Goal: Transaction & Acquisition: Download file/media

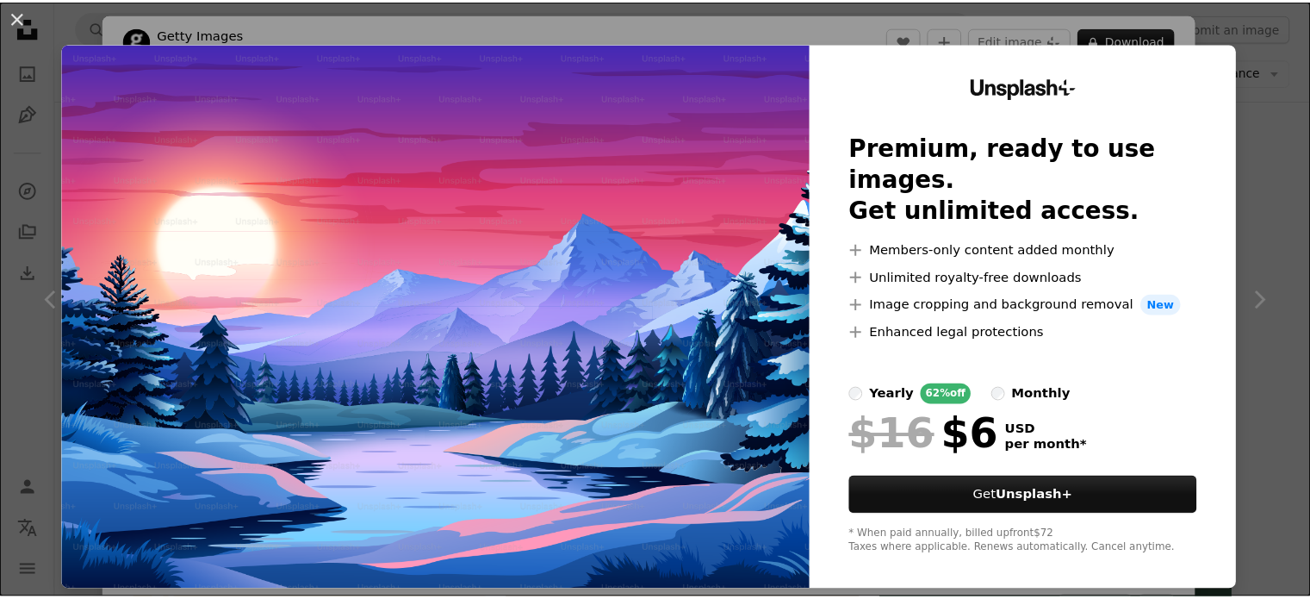
scroll to position [1471, 0]
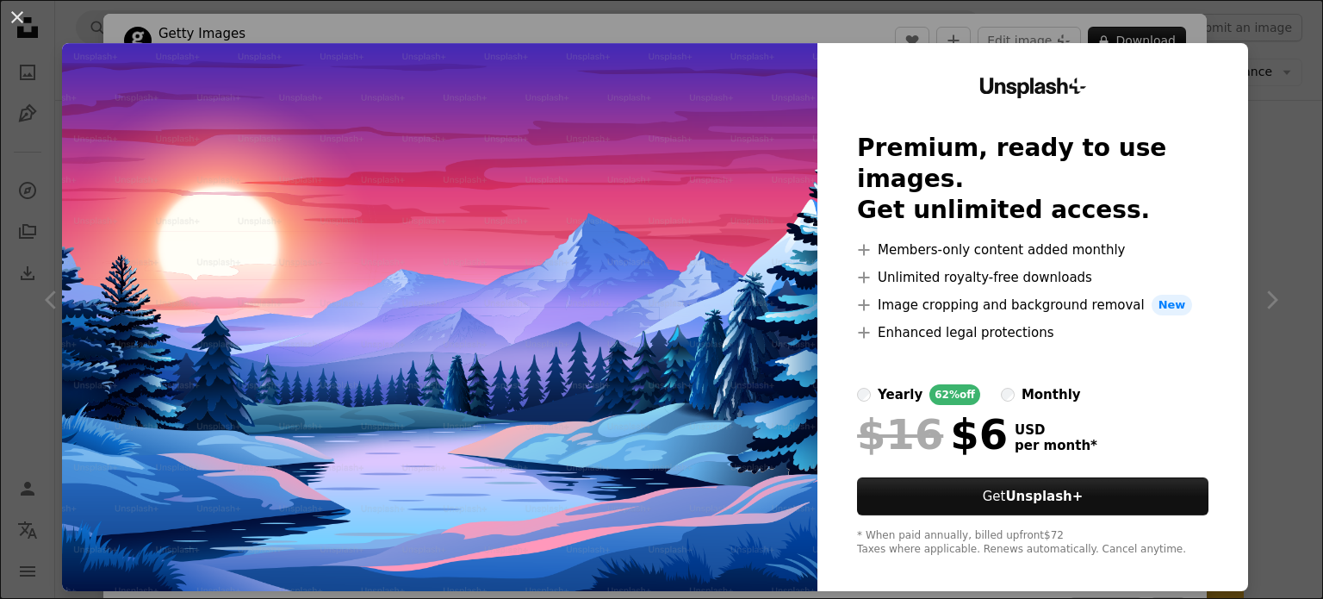
click at [1247, 113] on div "An X shape Unsplash+ Premium, ready to use images. Get unlimited access. A plus…" at bounding box center [661, 299] width 1323 height 599
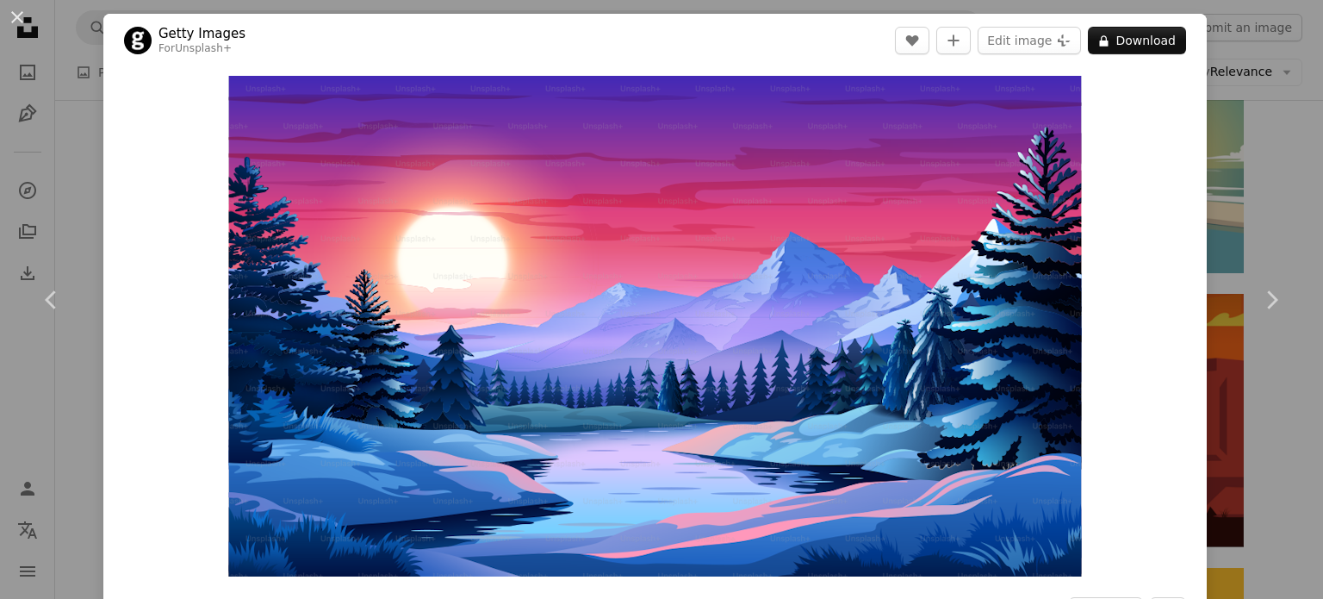
click at [73, 134] on div "An X shape Chevron left Chevron right Getty Images For Unsplash+ A heart A plus…" at bounding box center [661, 299] width 1323 height 599
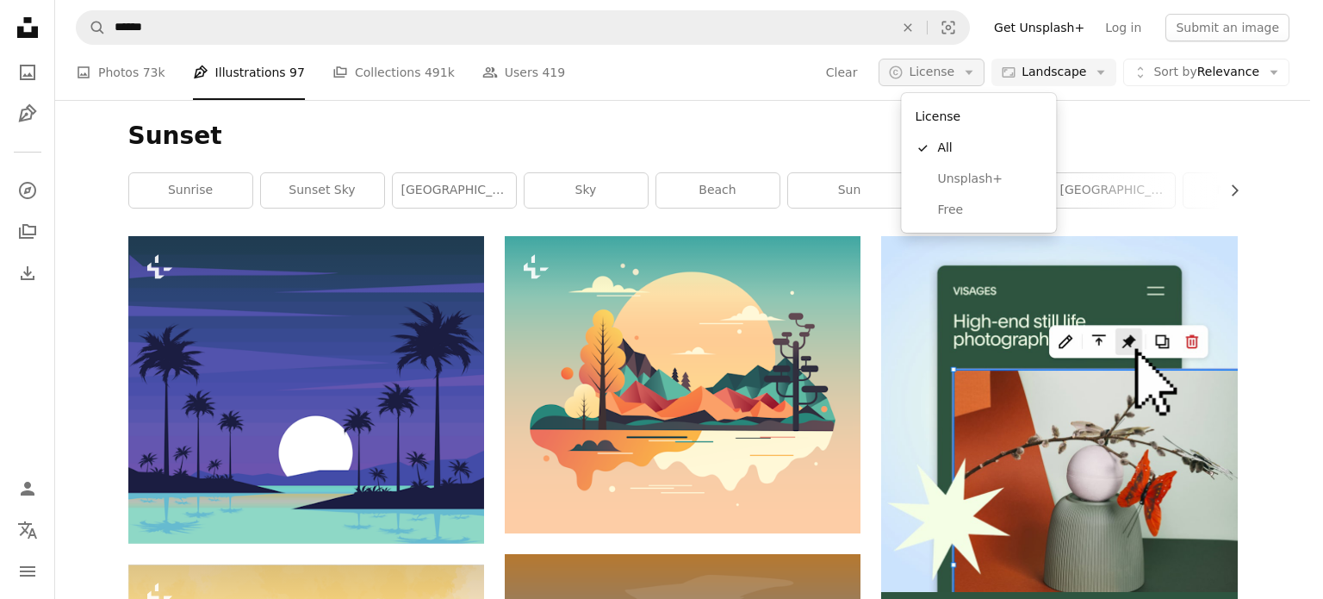
click at [945, 72] on span "License" at bounding box center [932, 72] width 46 height 14
click at [954, 210] on span "Free" at bounding box center [989, 210] width 105 height 17
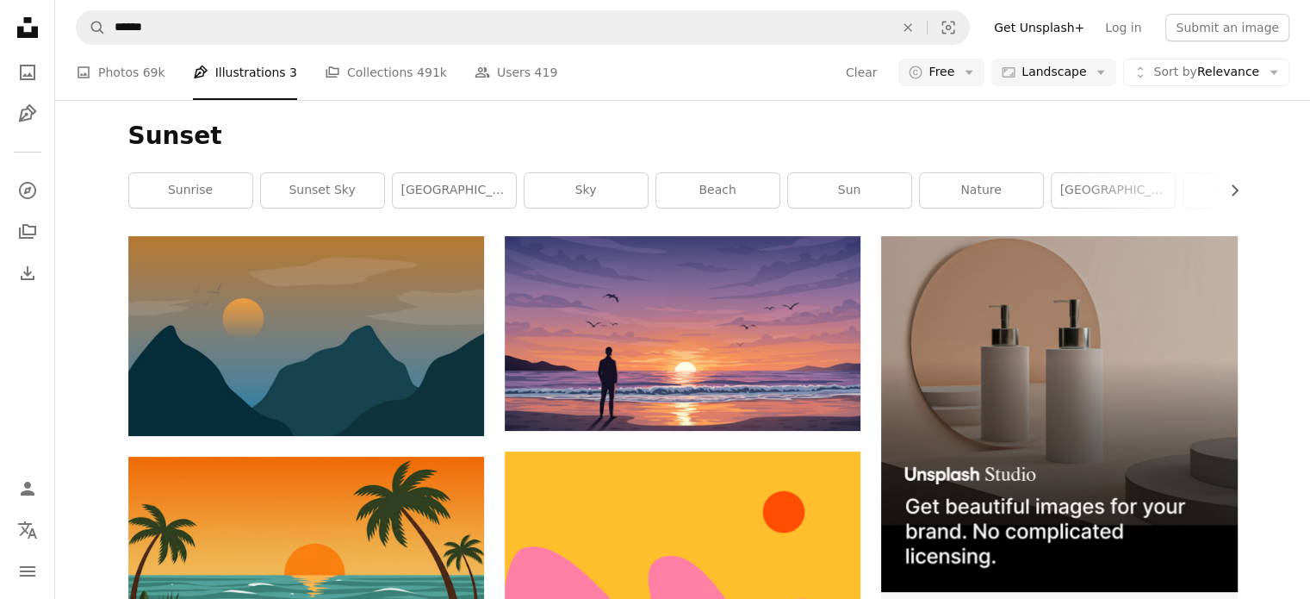
scroll to position [1713, 0]
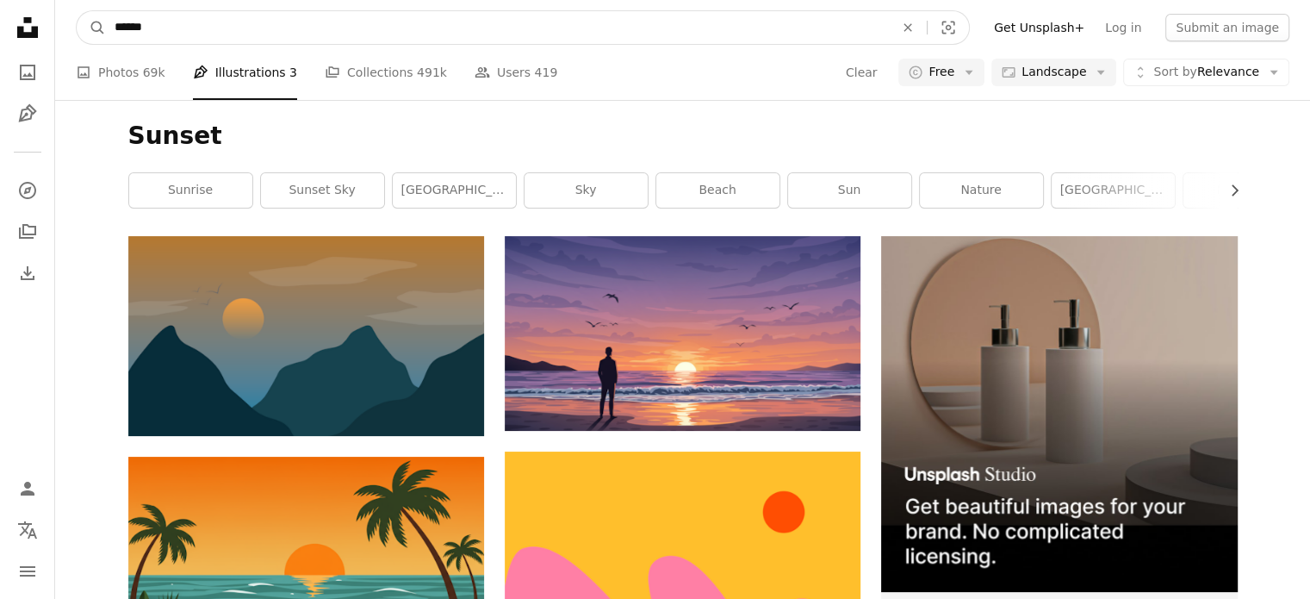
click at [214, 31] on input "******" at bounding box center [497, 27] width 783 height 33
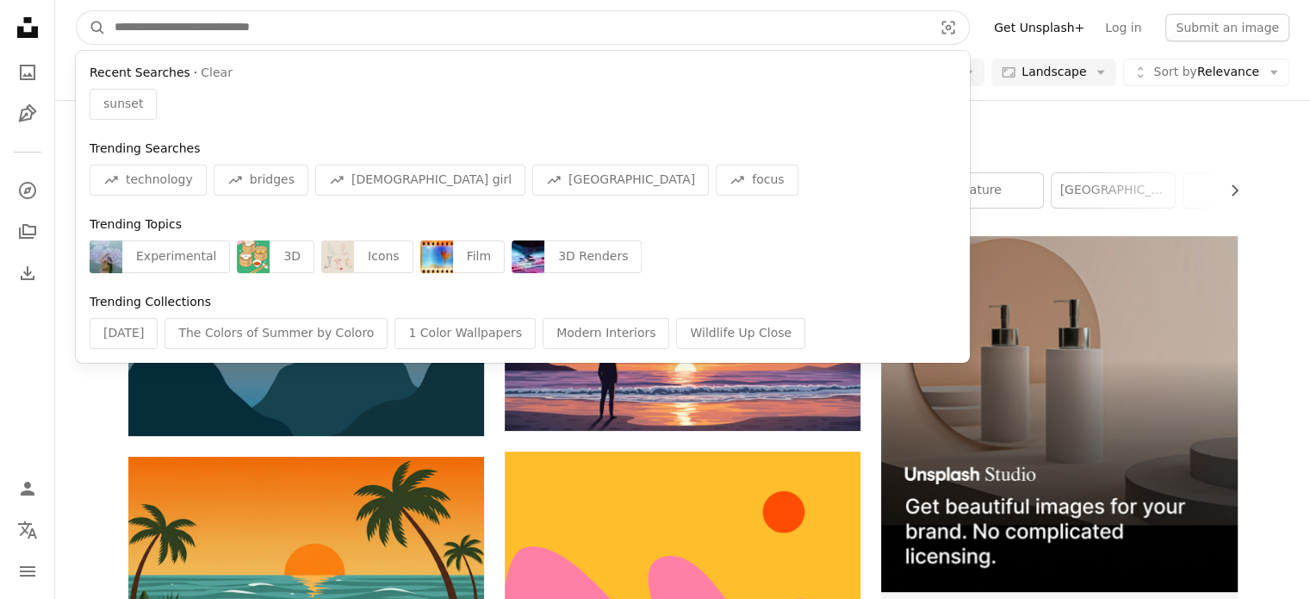
click at [77, 11] on button "A magnifying glass" at bounding box center [91, 27] width 29 height 33
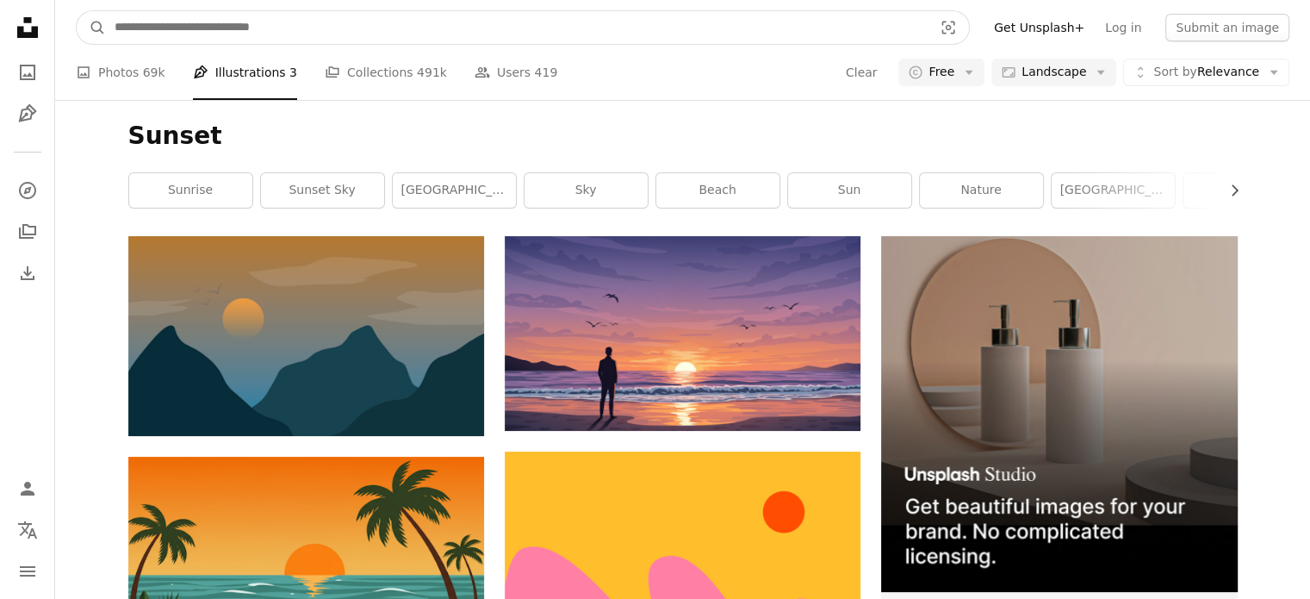
scroll to position [0, 0]
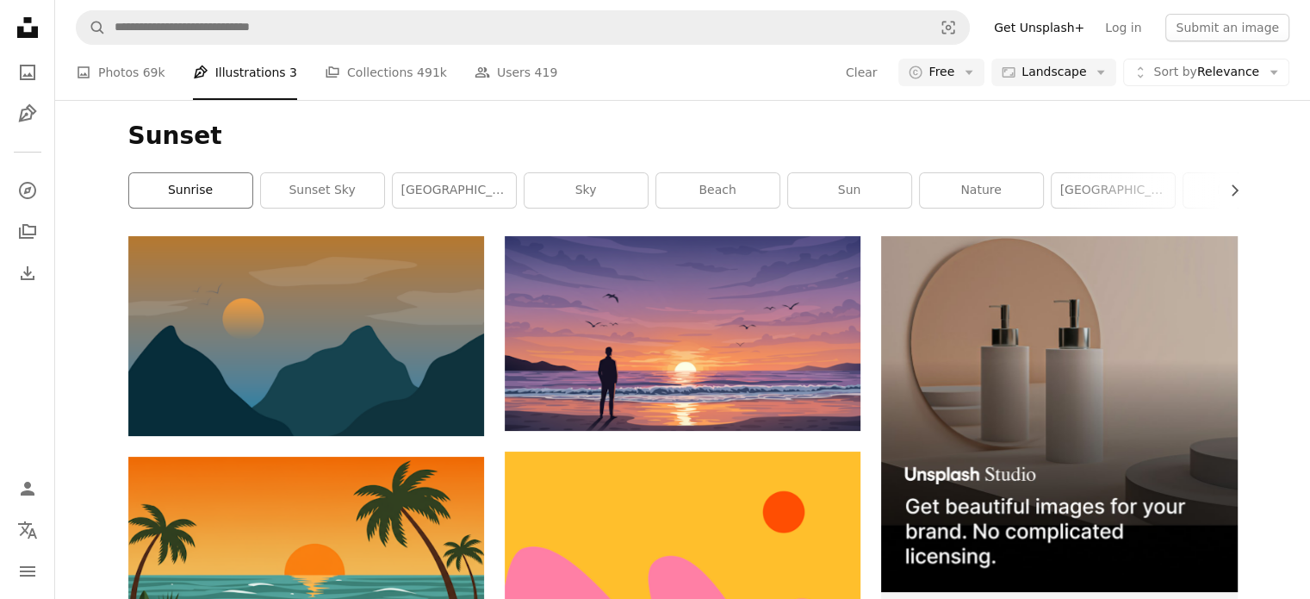
click at [213, 184] on link "sunrise" at bounding box center [190, 190] width 123 height 34
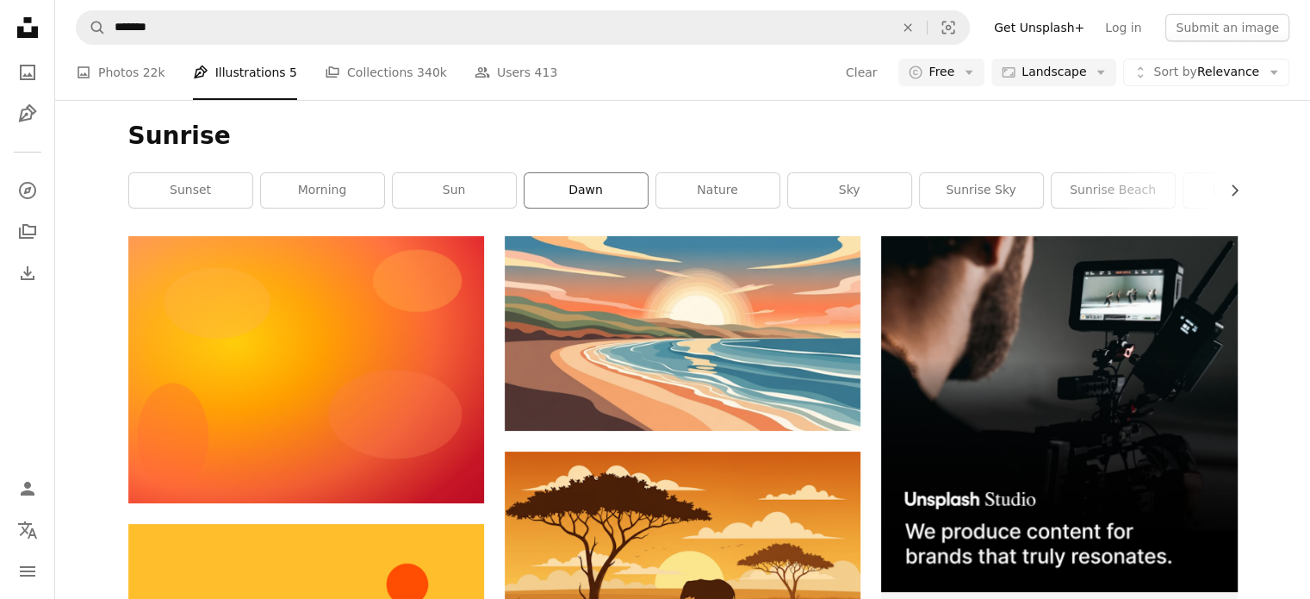
click at [625, 184] on link "dawn" at bounding box center [586, 190] width 123 height 34
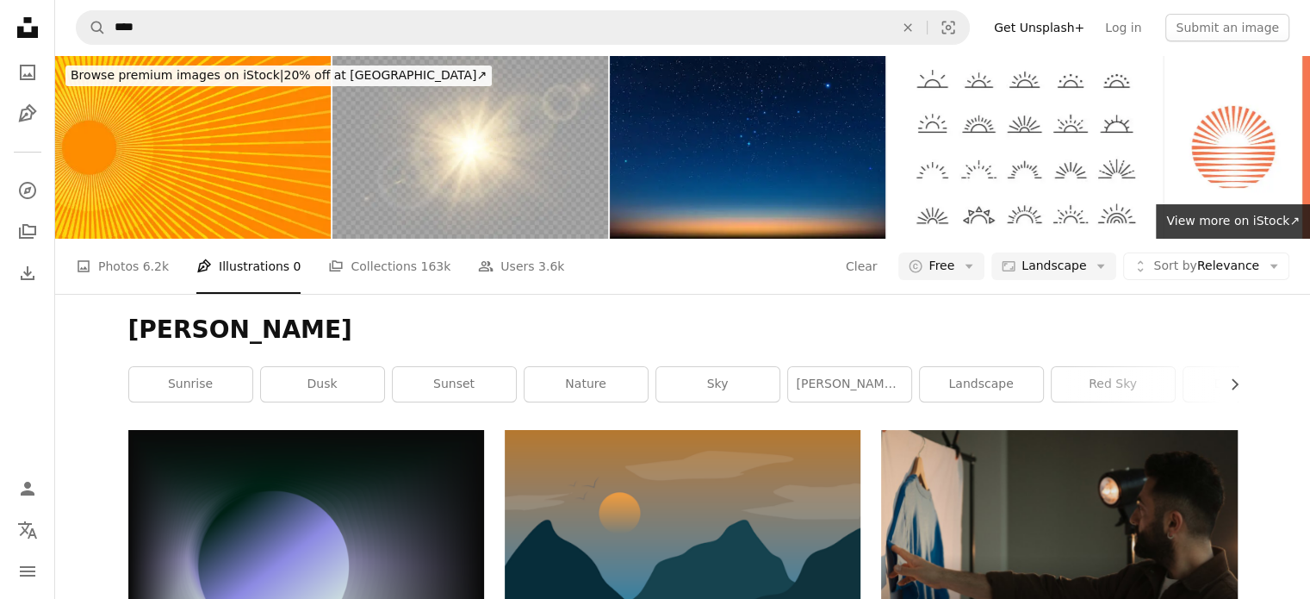
scroll to position [622, 0]
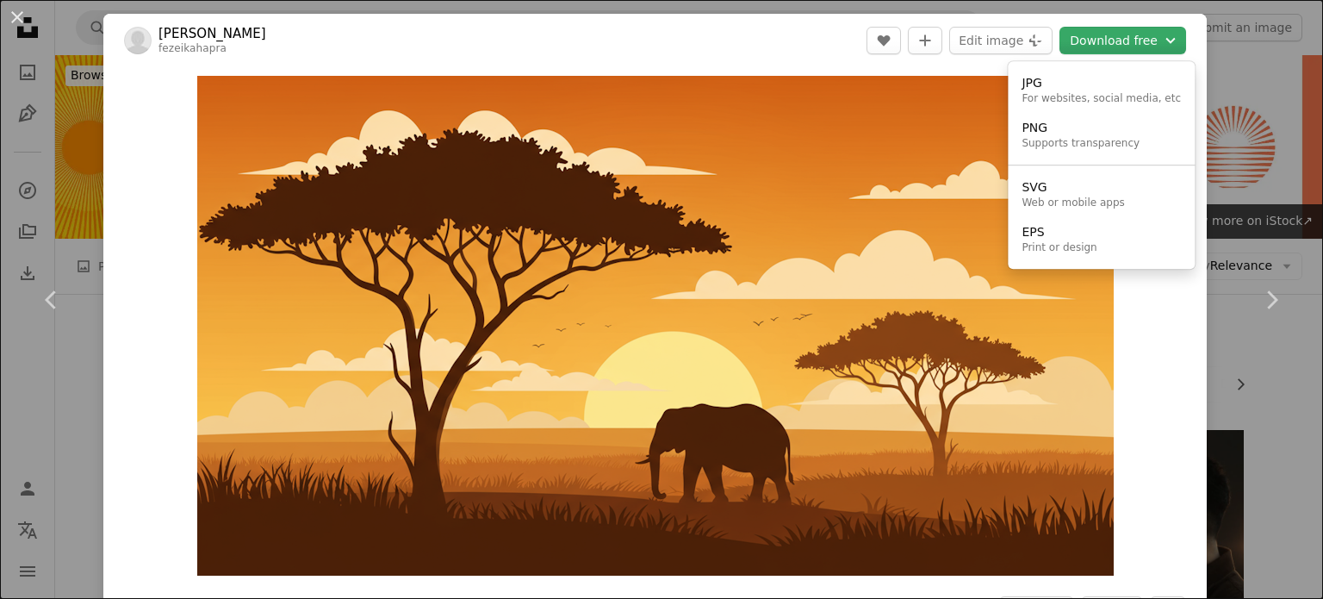
click at [1161, 41] on icon "Chevron down" at bounding box center [1170, 40] width 19 height 21
click at [1108, 90] on div "JPG" at bounding box center [1101, 83] width 159 height 17
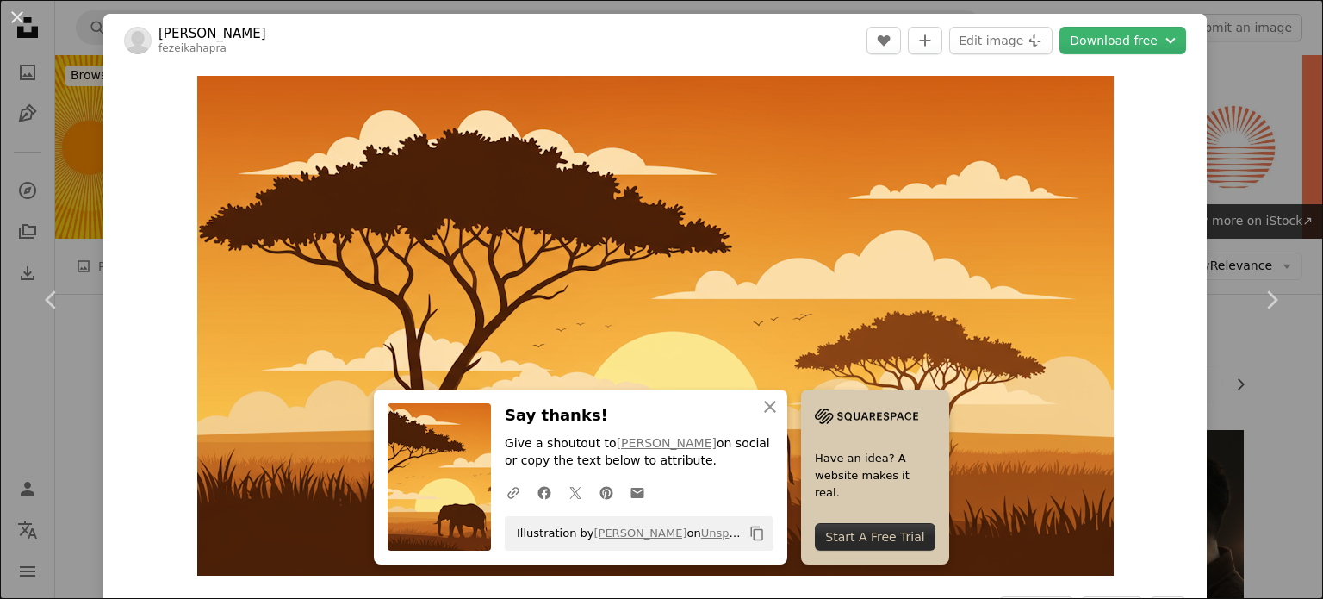
click at [1227, 202] on div "An X shape Chevron left Chevron right An X shape Close Say thanks! Give a shout…" at bounding box center [661, 299] width 1323 height 599
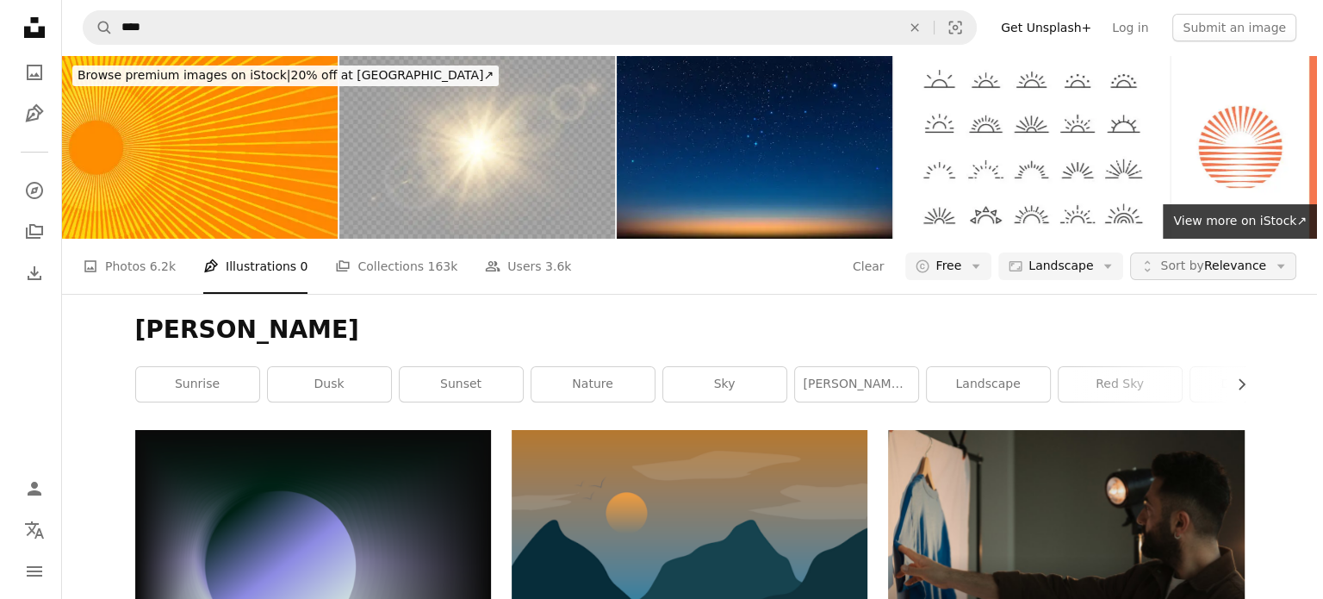
scroll to position [3456, 0]
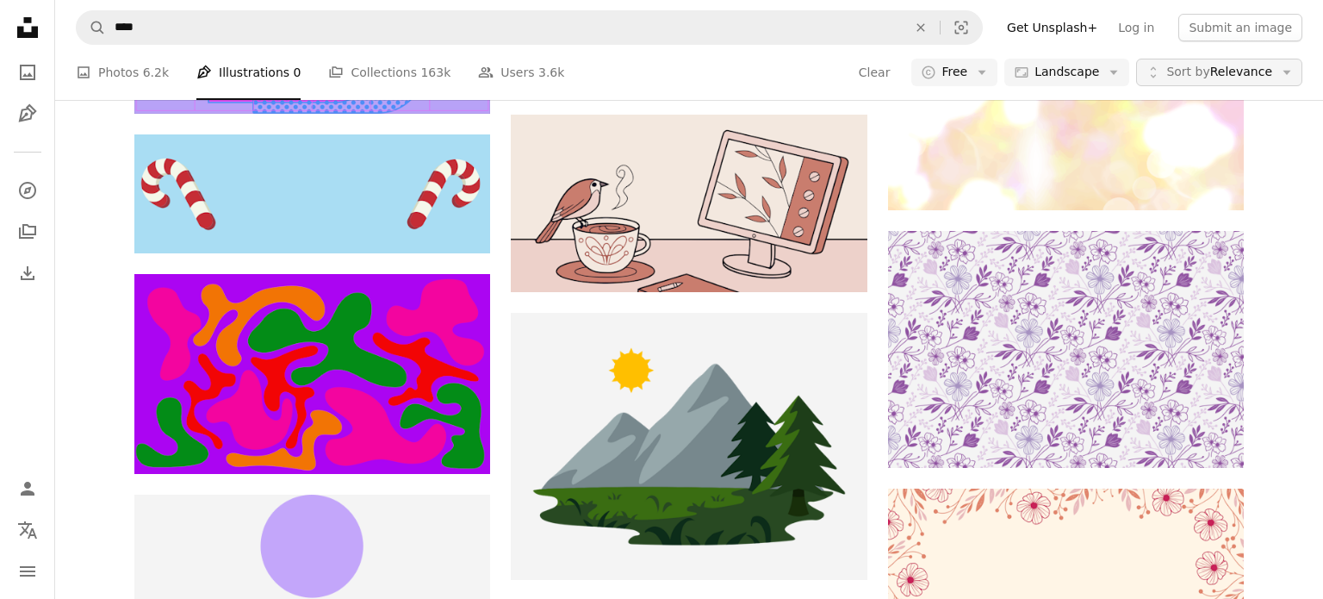
click at [1198, 77] on span "Sort by" at bounding box center [1188, 72] width 43 height 14
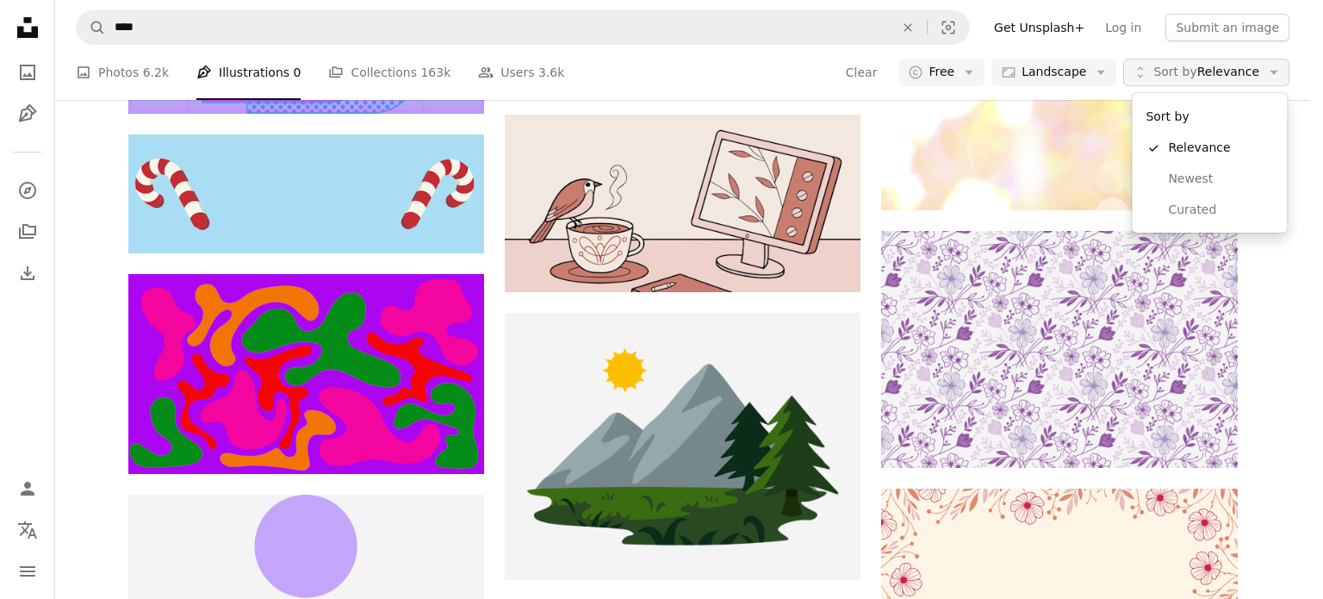
click at [1197, 77] on span "Sort by" at bounding box center [1175, 72] width 43 height 14
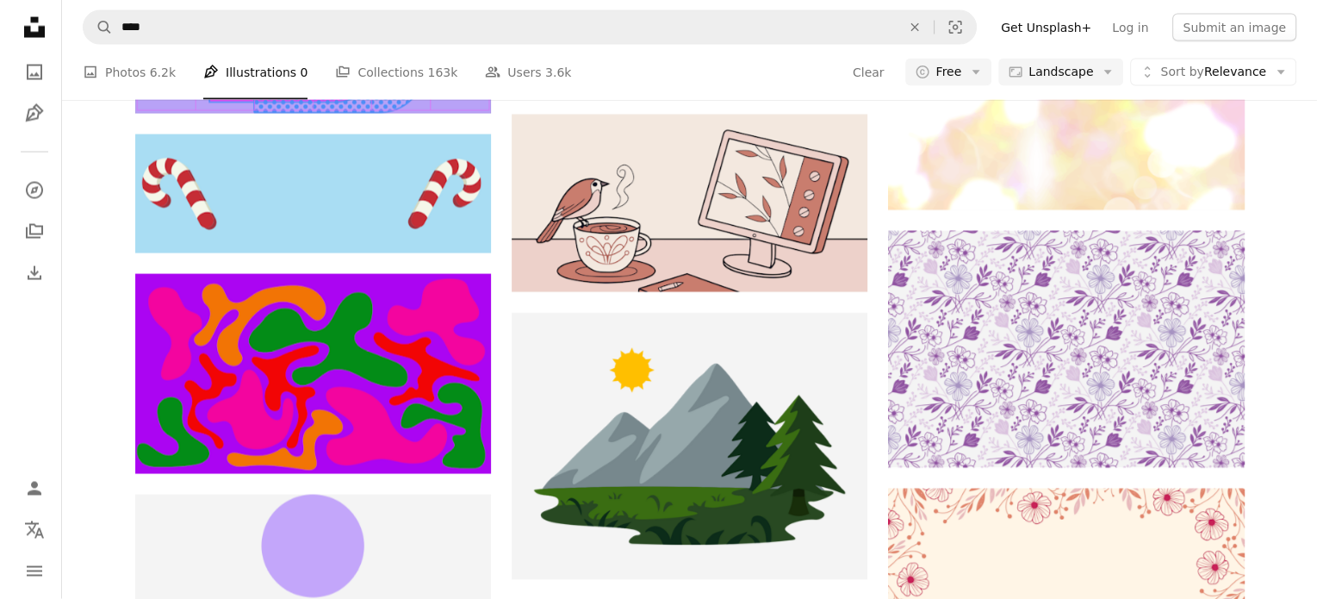
scroll to position [470, 0]
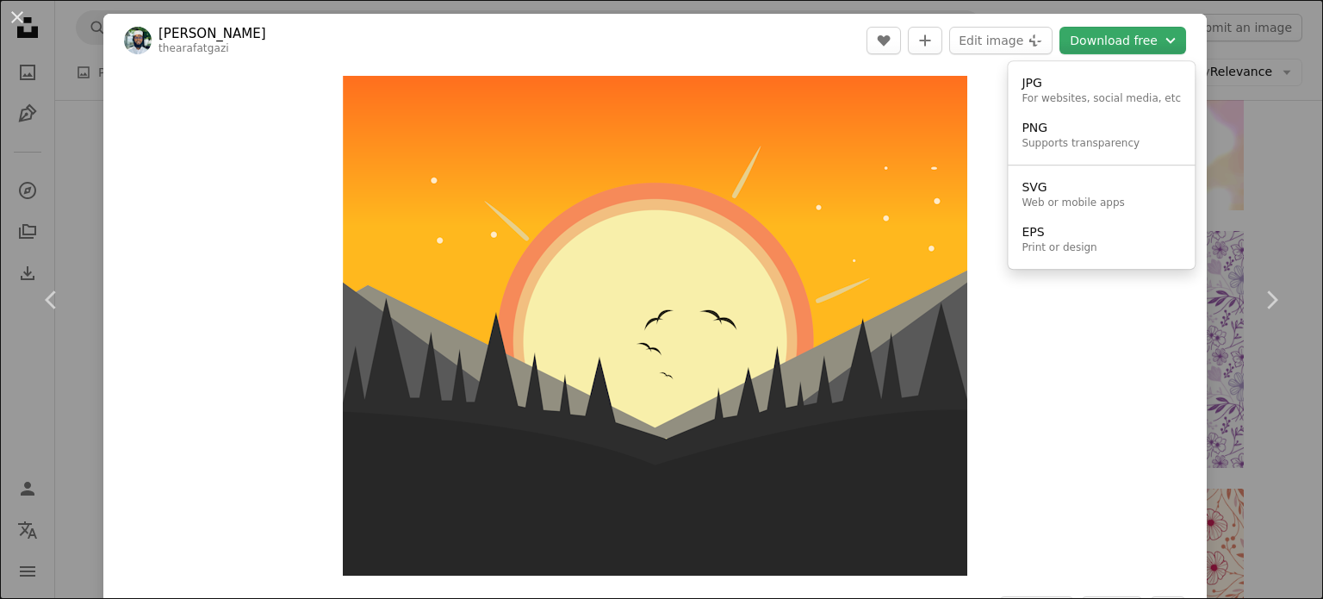
click at [1161, 40] on icon "Chevron down" at bounding box center [1170, 40] width 19 height 21
click at [982, 30] on dialog "An X shape Chevron left Chevron right [PERSON_NAME] thearafatgazi A heart A plu…" at bounding box center [661, 299] width 1323 height 599
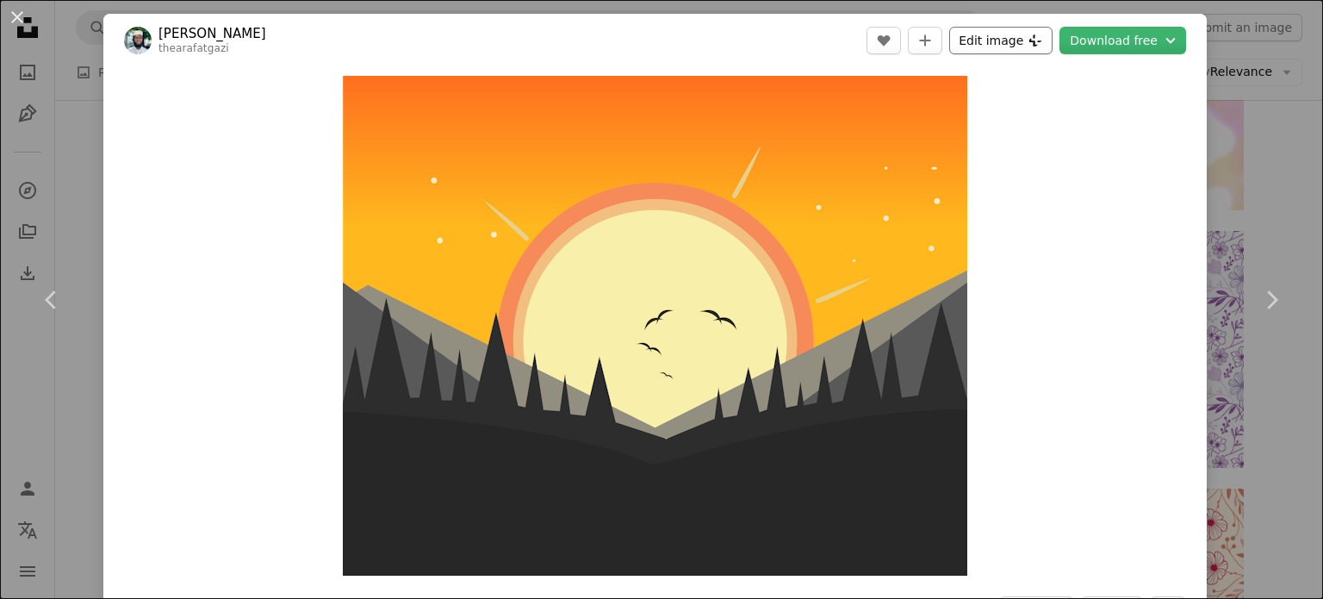
click at [983, 44] on button "Edit image Plus sign for Unsplash+" at bounding box center [1000, 41] width 103 height 28
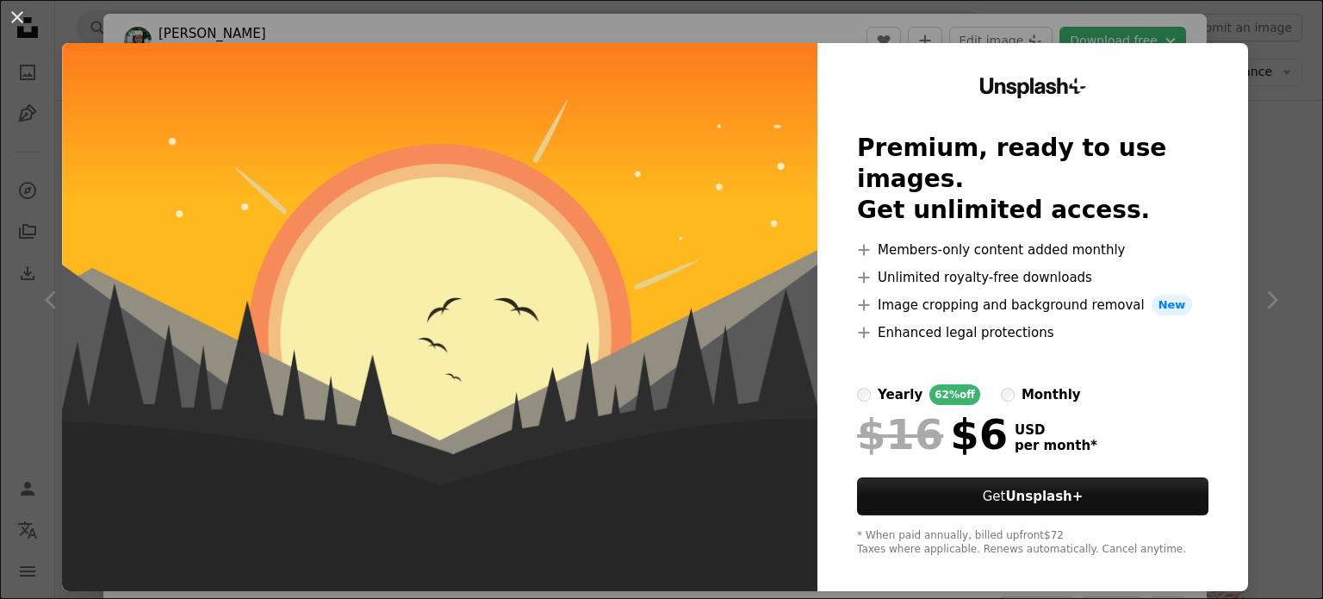
click at [1268, 58] on div "An X shape Unsplash+ Premium, ready to use images. Get unlimited access. A plus…" at bounding box center [661, 299] width 1323 height 599
